Goal: Transaction & Acquisition: Purchase product/service

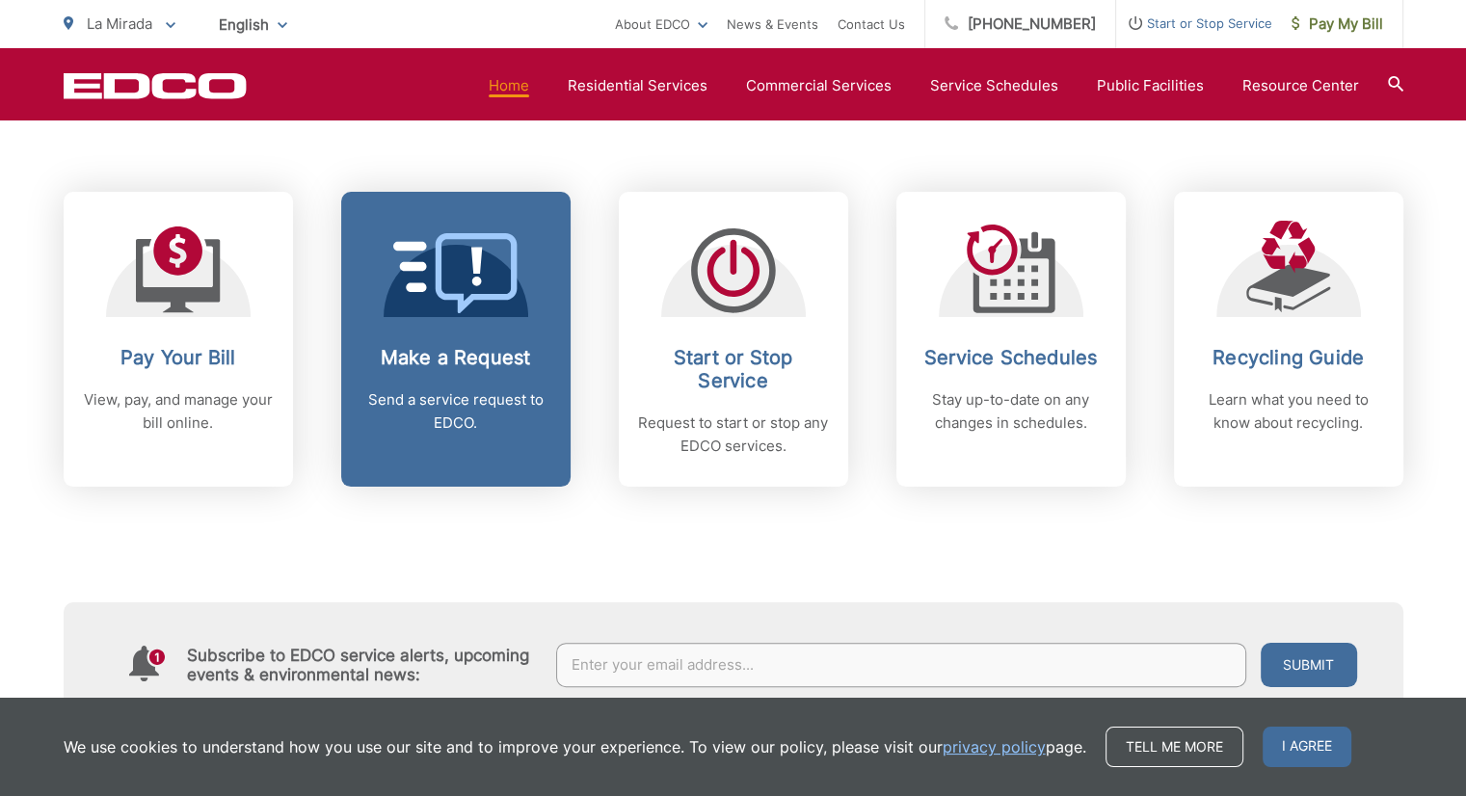
scroll to position [771, 0]
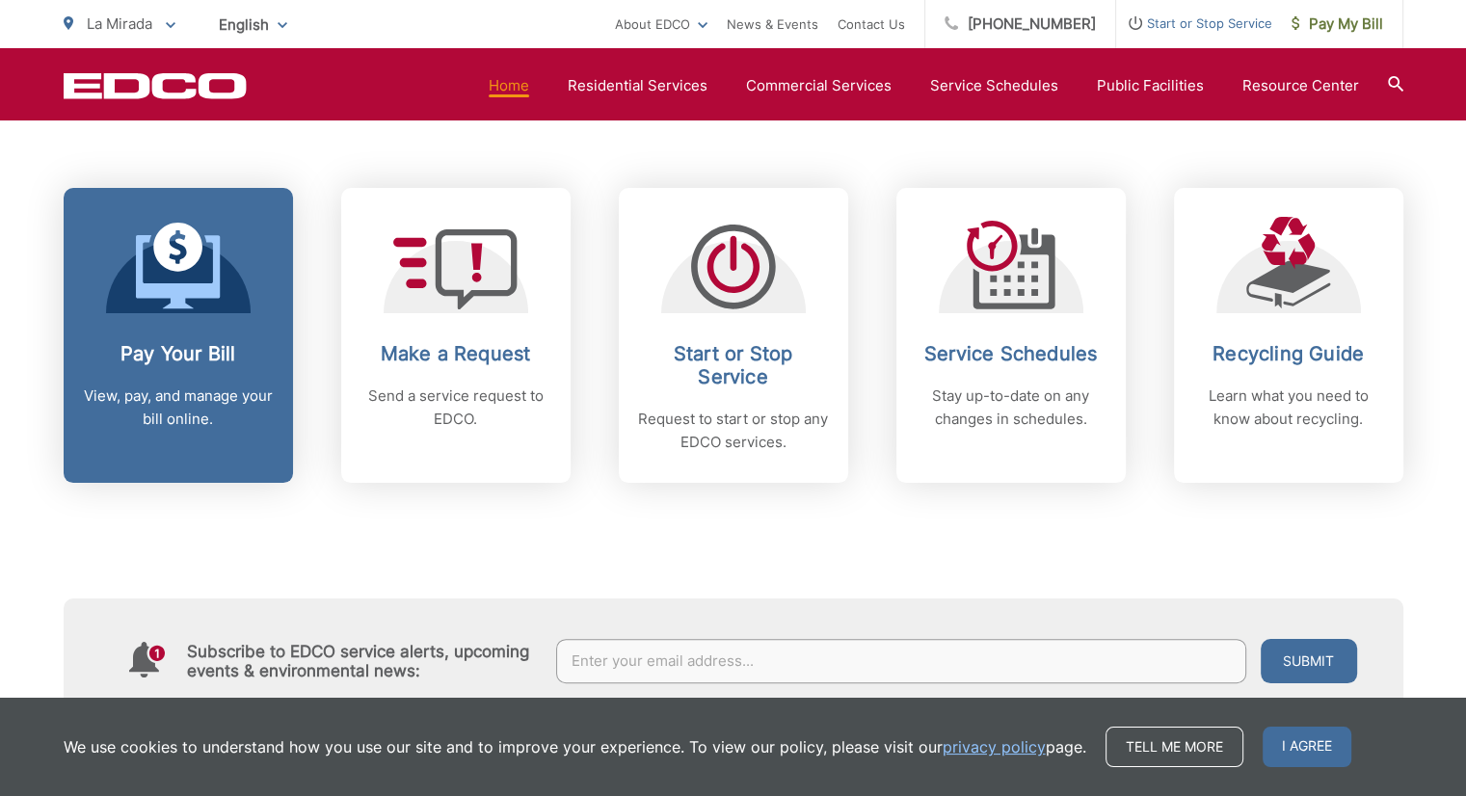
click at [165, 386] on p "View, pay, and manage your bill online." at bounding box center [178, 408] width 191 height 46
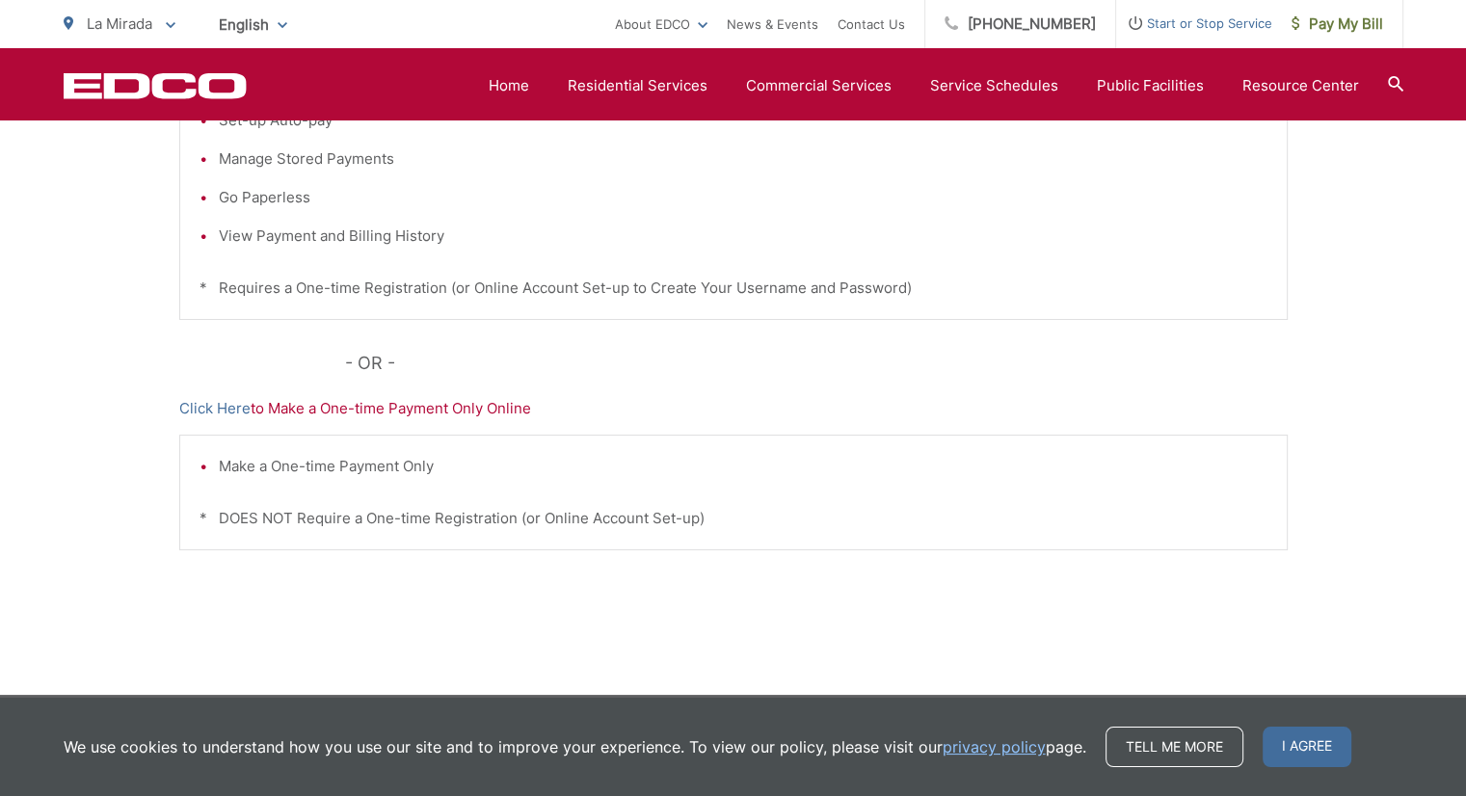
scroll to position [574, 0]
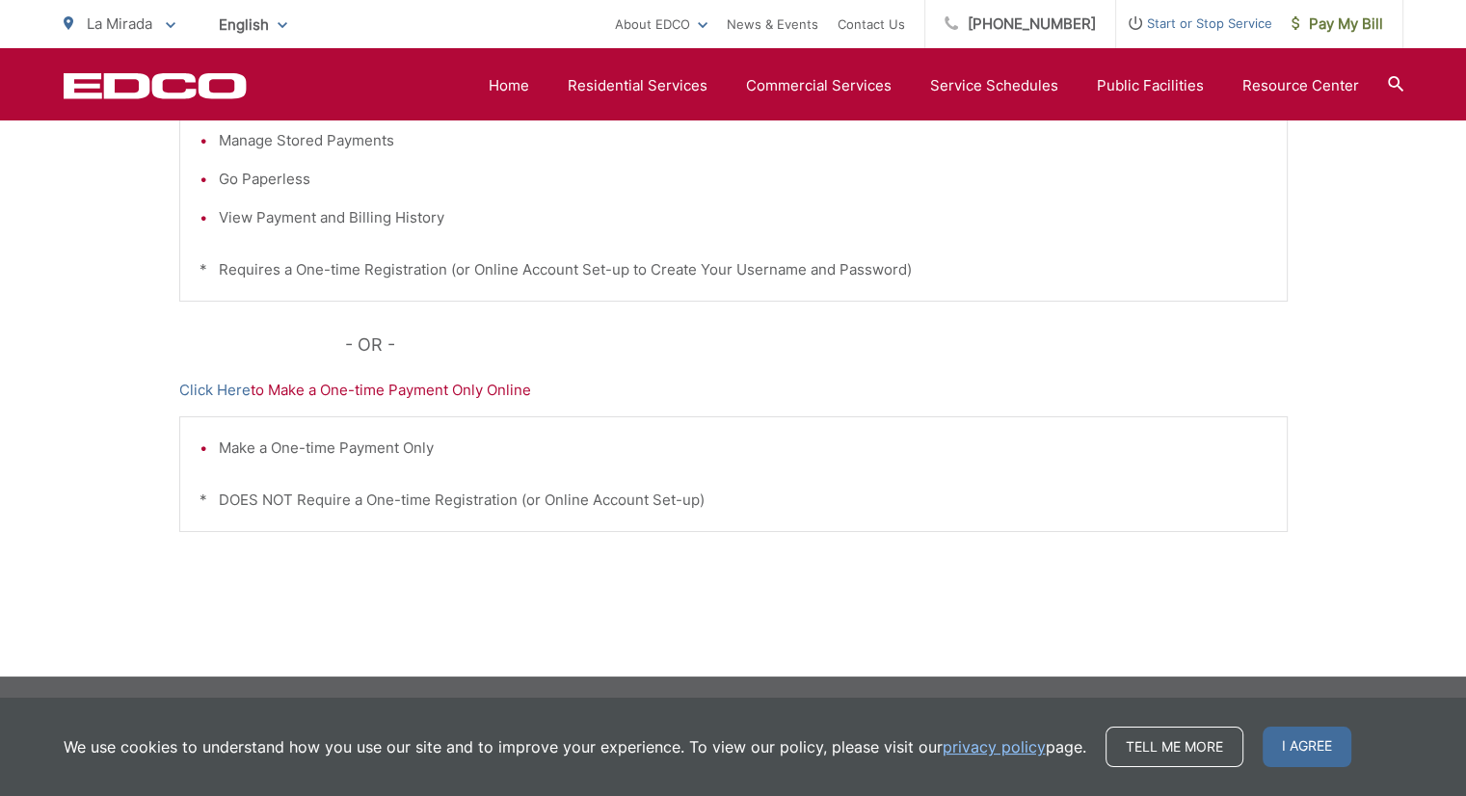
click at [423, 391] on p "Click Here to Make a One-time Payment Only Online" at bounding box center [733, 390] width 1108 height 23
click at [362, 388] on p "Click Here to Make a One-time Payment Only Online" at bounding box center [733, 390] width 1108 height 23
click at [235, 386] on link "Click Here" at bounding box center [214, 390] width 71 height 23
